Goal: Task Accomplishment & Management: Manage account settings

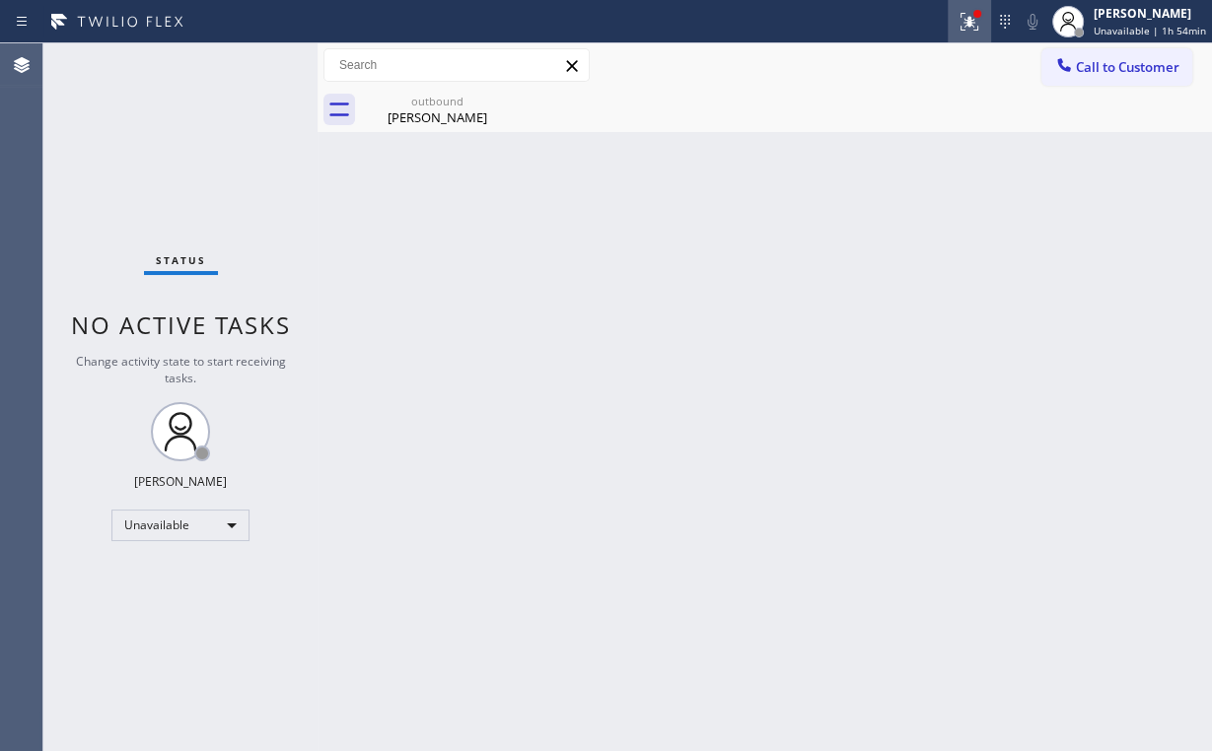
click at [977, 27] on icon at bounding box center [969, 22] width 24 height 24
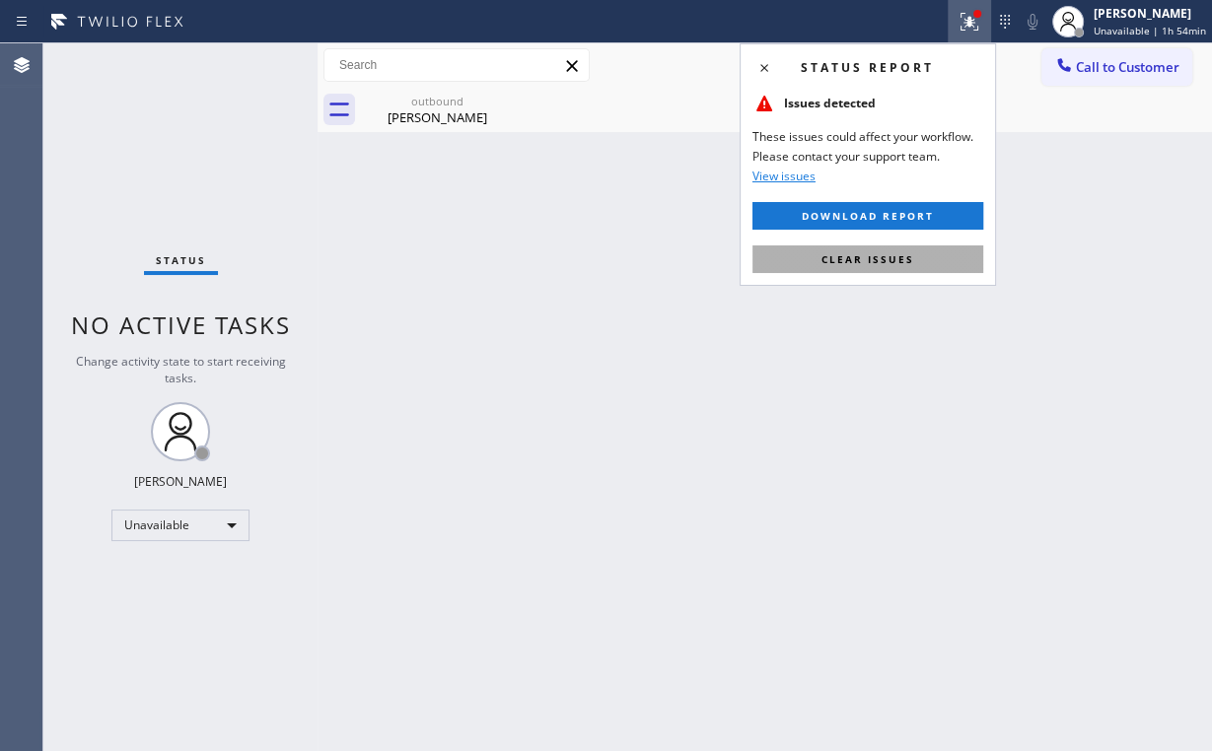
click at [888, 259] on span "Clear issues" at bounding box center [867, 259] width 93 height 14
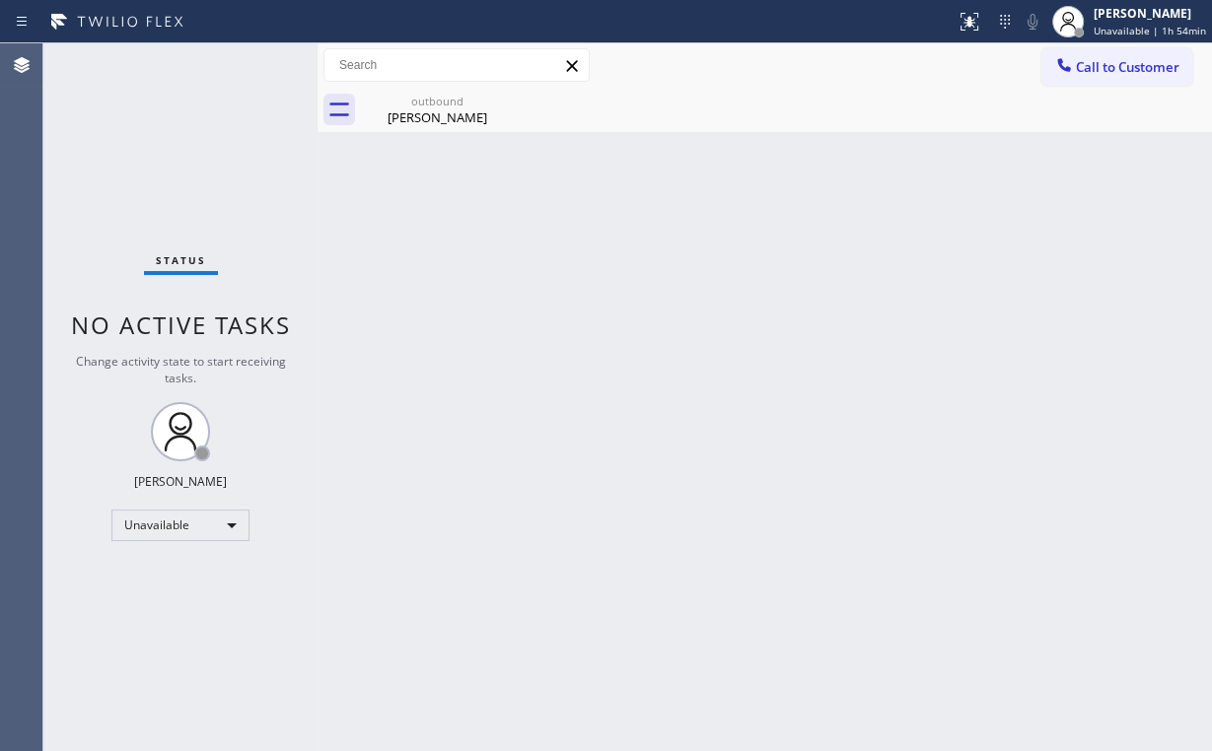
click at [765, 411] on div "Back to Dashboard Change Sender ID Customers Technicians Select a contact Outbo…" at bounding box center [764, 397] width 894 height 708
click at [180, 529] on div "Unavailable" at bounding box center [180, 526] width 138 height 32
click at [157, 552] on li "Offline" at bounding box center [179, 551] width 134 height 24
click at [821, 364] on div "Back to Dashboard Change Sender ID Customers Technicians Select a contact Outbo…" at bounding box center [764, 397] width 894 height 708
click at [1128, 32] on span "Unavailable | 1h 55min" at bounding box center [1149, 31] width 112 height 14
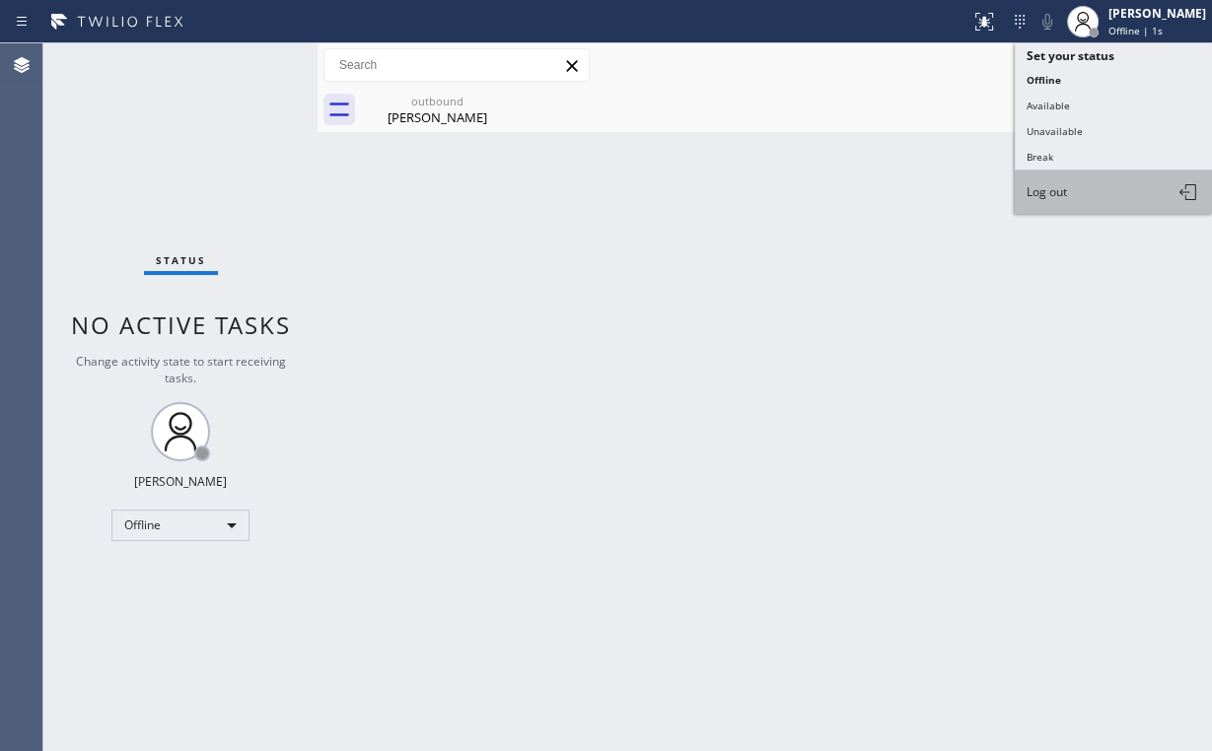
click at [1055, 190] on span "Log out" at bounding box center [1046, 191] width 40 height 17
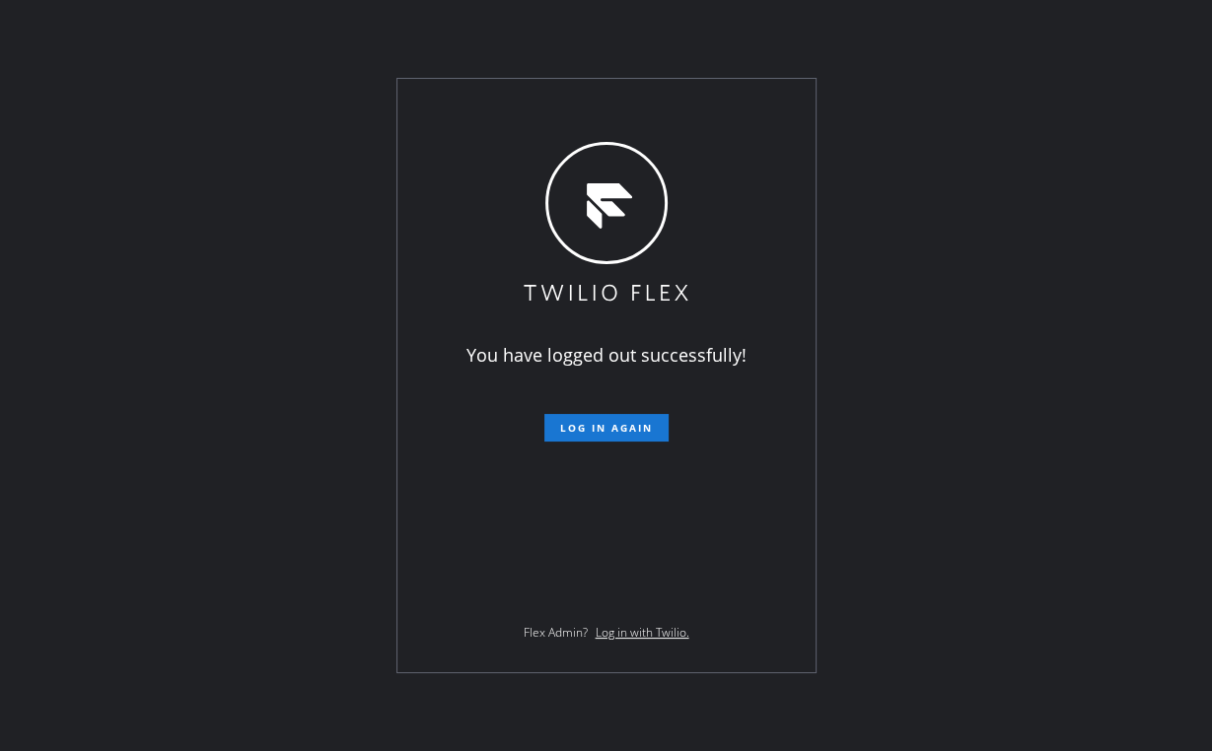
drag, startPoint x: 183, startPoint y: 312, endPoint x: 323, endPoint y: 556, distance: 281.7
click at [183, 312] on div "You have logged out successfully! Log in again Flex Admin? Log in with Twilio." at bounding box center [606, 375] width 1212 height 751
click at [51, 301] on div "You have logged out successfully! Log in again Flex Admin? Log in with Twilio." at bounding box center [606, 375] width 1212 height 751
drag, startPoint x: 97, startPoint y: 148, endPoint x: 96, endPoint y: 103, distance: 45.4
click at [98, 148] on div "You have logged out successfully! Log in again Flex Admin? Log in with Twilio." at bounding box center [606, 375] width 1212 height 751
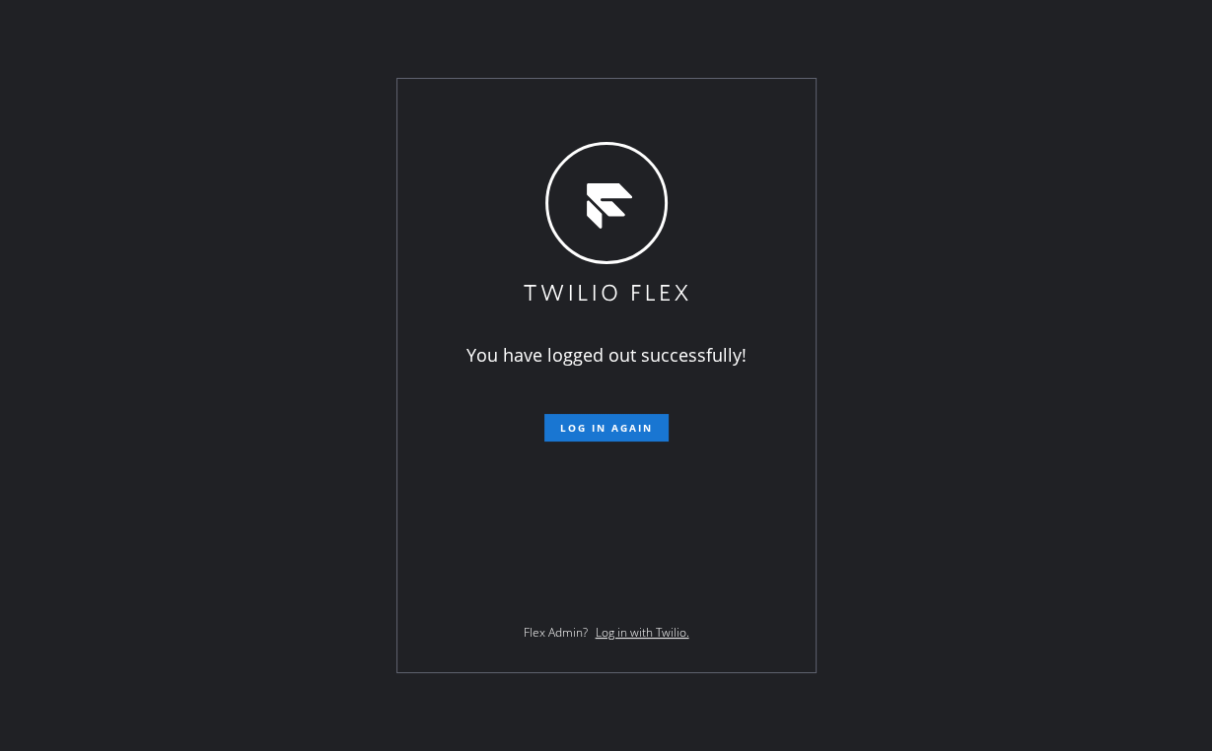
click at [1106, 319] on div "You have logged out successfully! Log in again Flex Admin? Log in with Twilio." at bounding box center [606, 375] width 1212 height 751
